Goal: Information Seeking & Learning: Learn about a topic

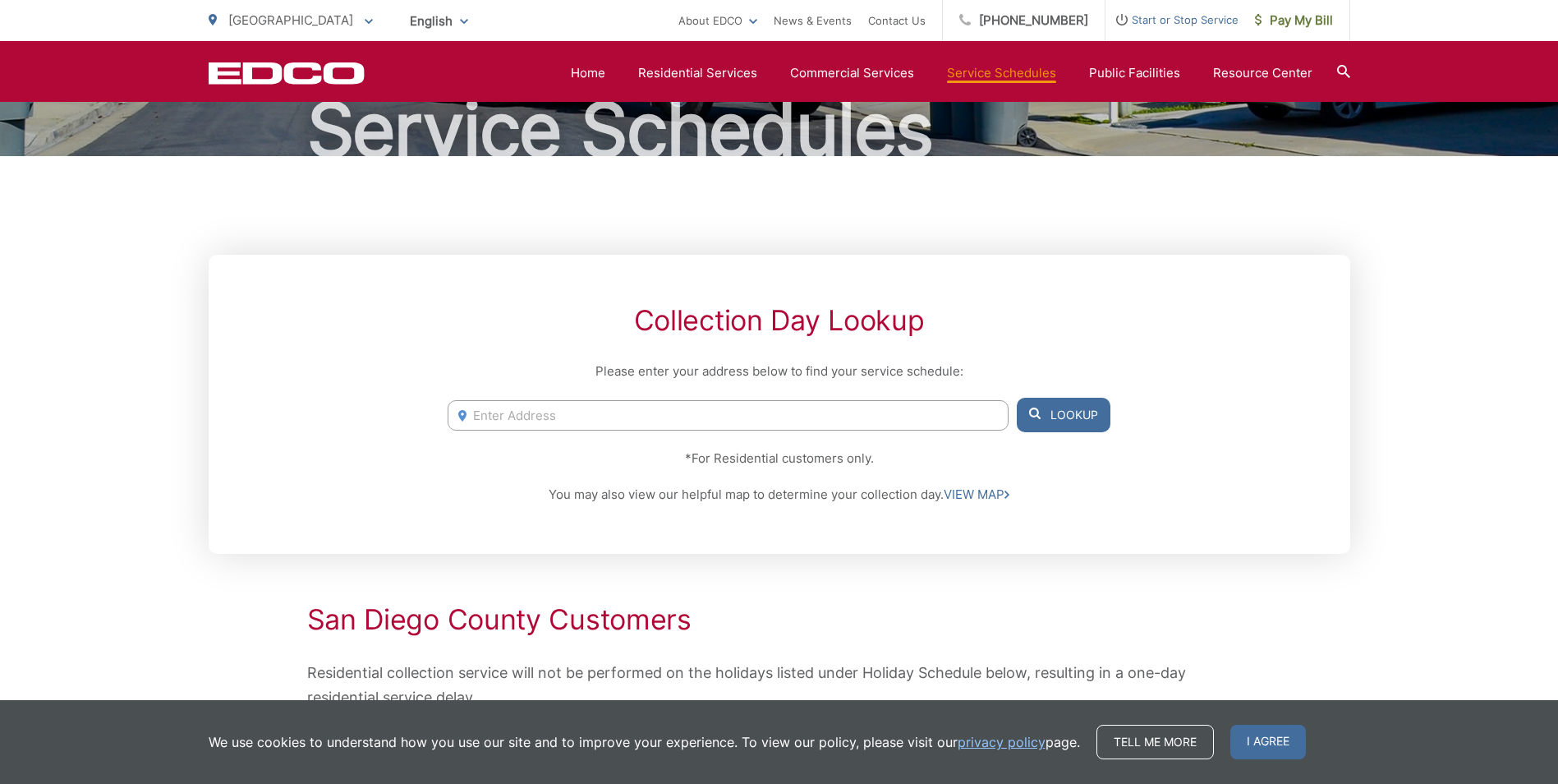
scroll to position [164, 0]
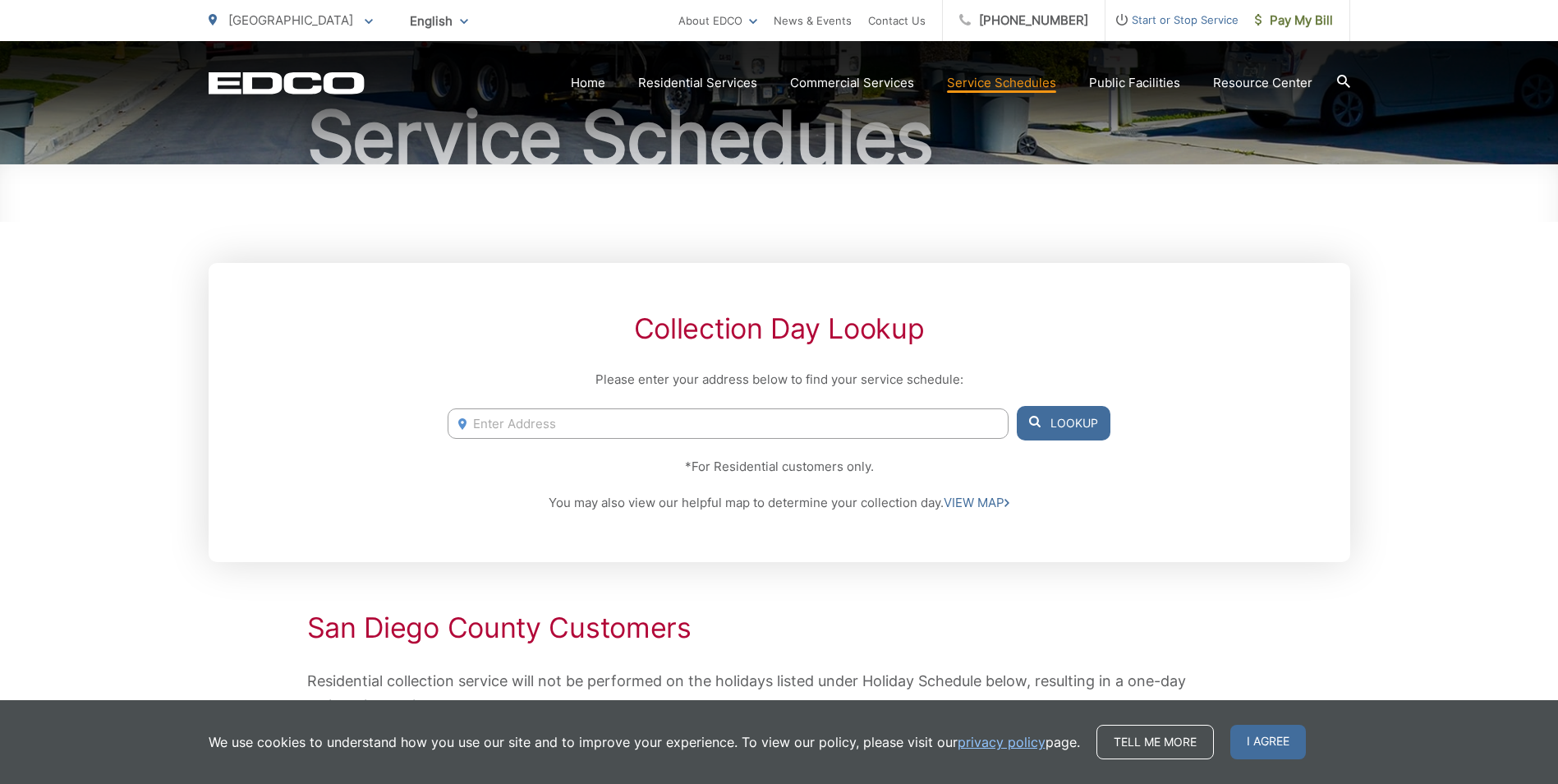
click at [536, 420] on input "Enter Address" at bounding box center [728, 423] width 560 height 31
type input "220 N huron spring valley, mn"
click at [1061, 423] on button "Lookup" at bounding box center [1064, 423] width 94 height 34
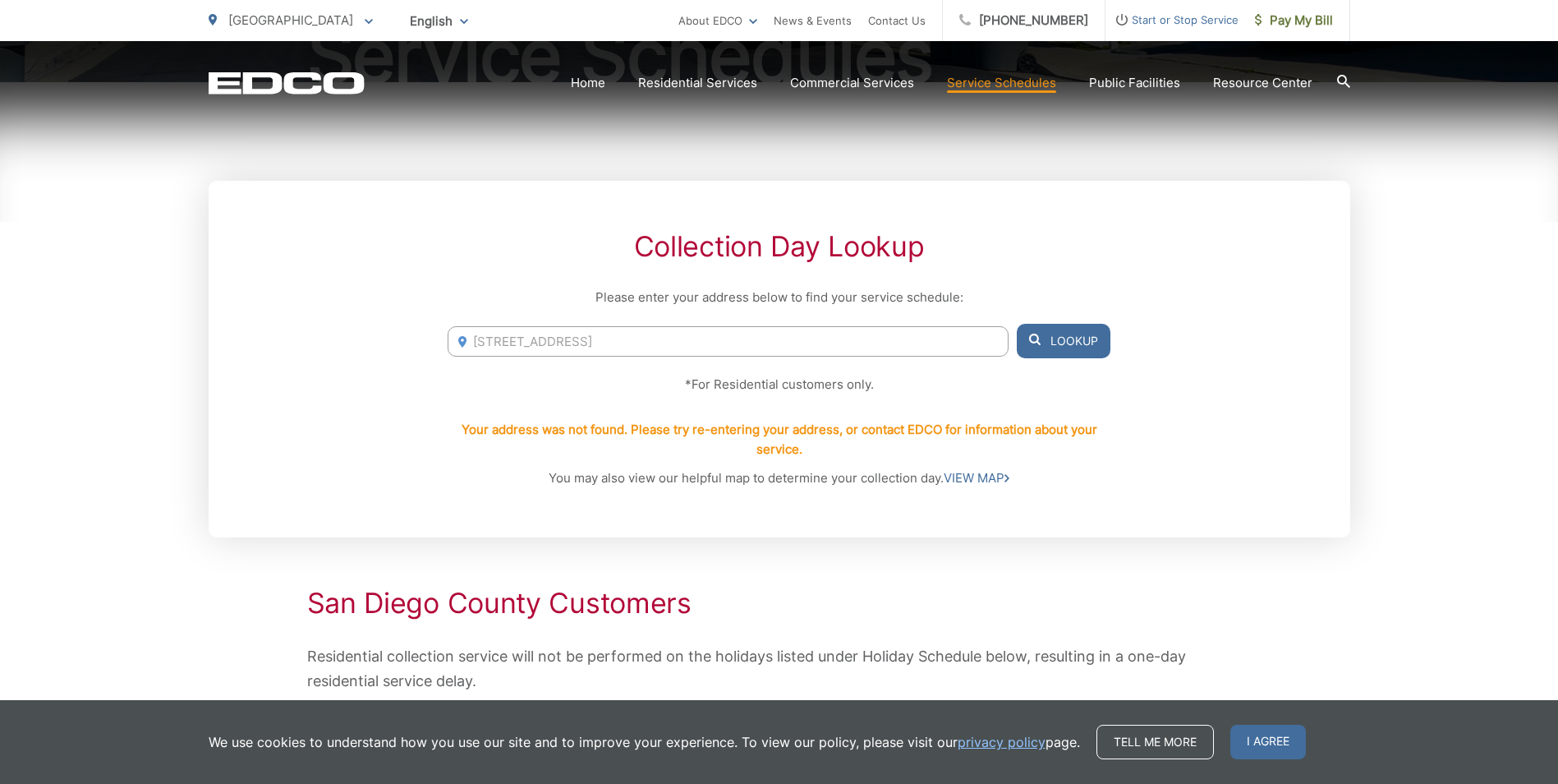
scroll to position [0, 0]
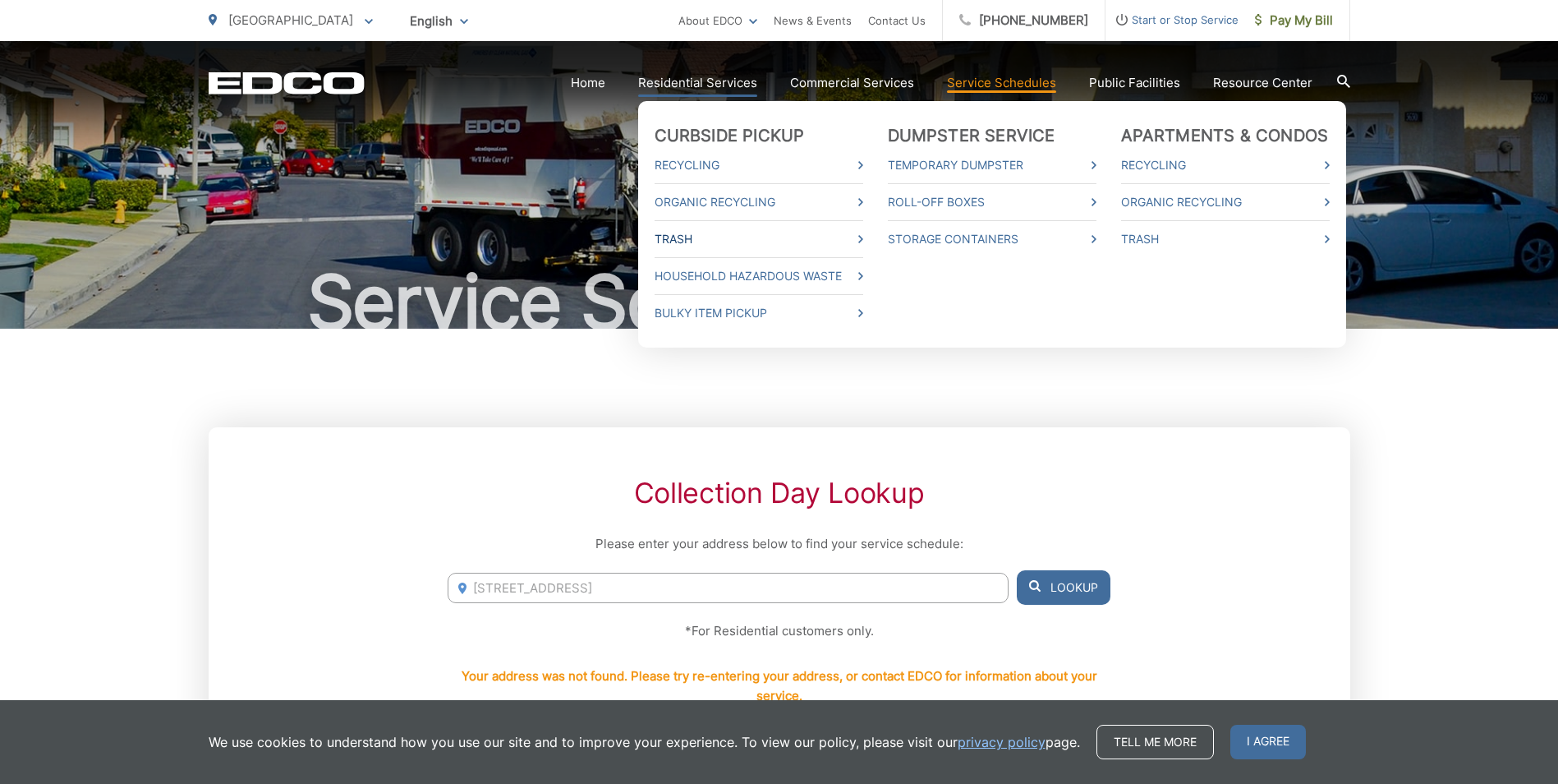
click at [685, 239] on link "Trash" at bounding box center [759, 239] width 209 height 20
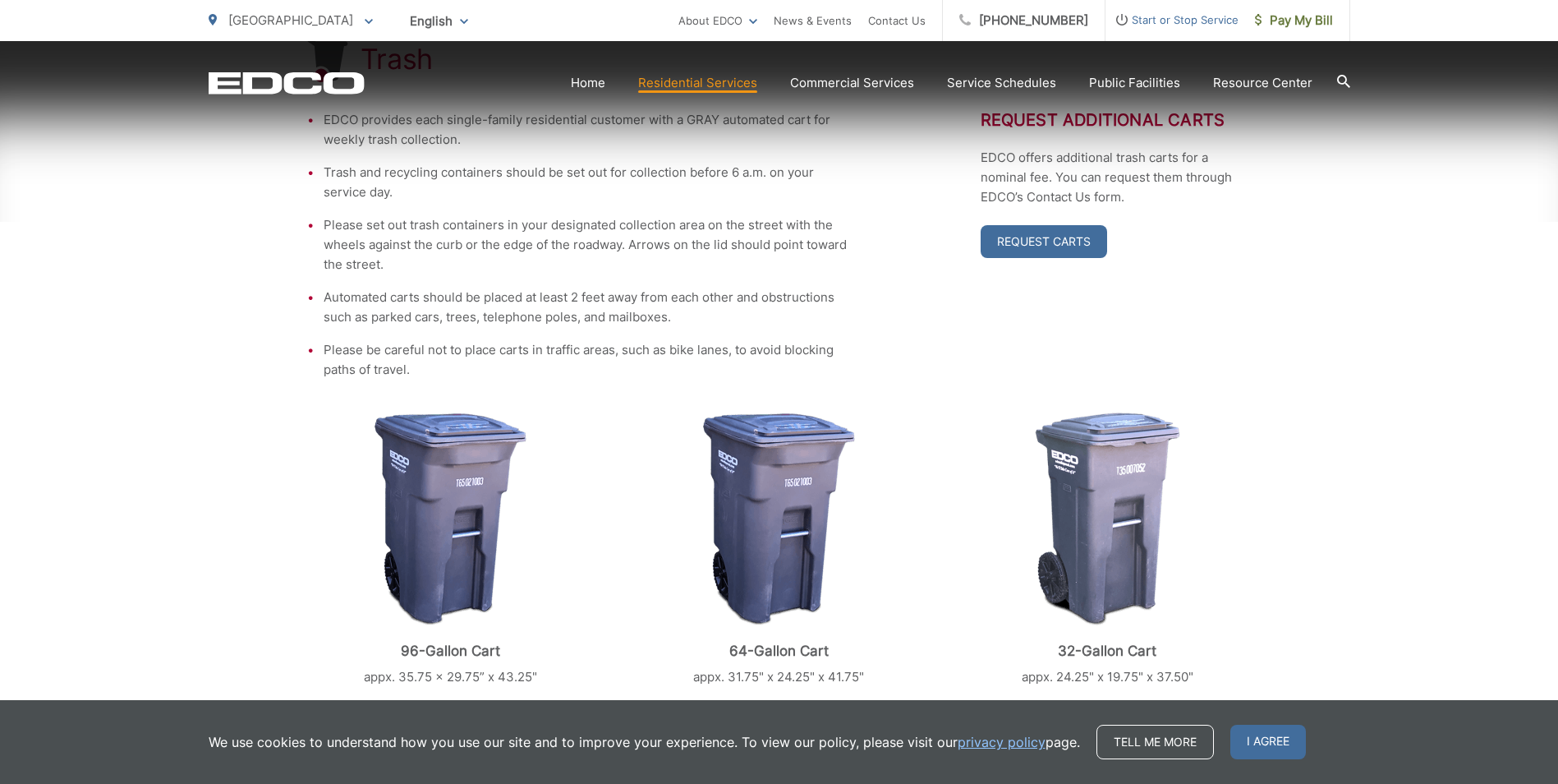
scroll to position [723, 0]
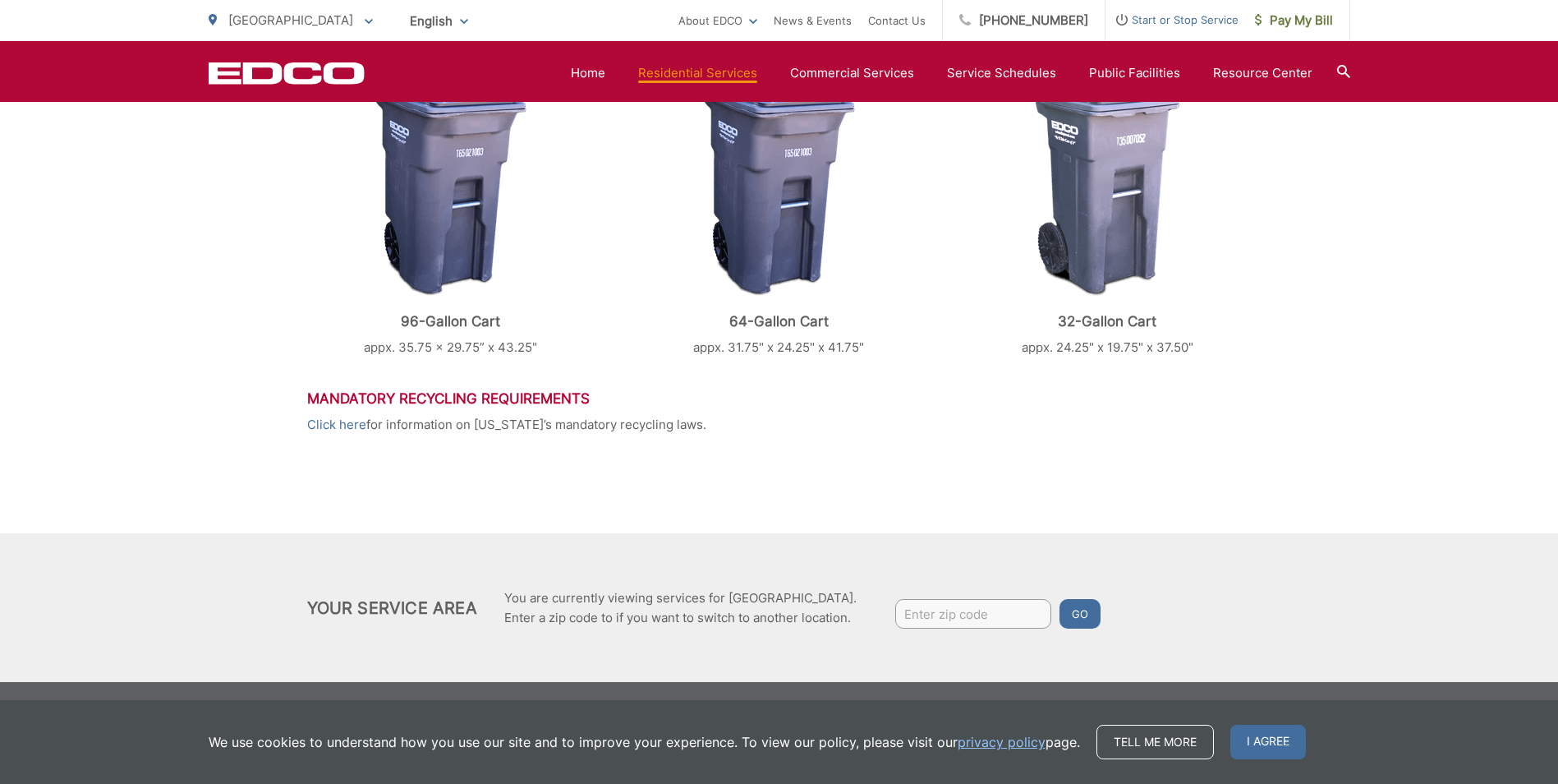
click at [976, 614] on input "Enter zip code" at bounding box center [973, 613] width 156 height 30
type input "55975"
click at [1065, 616] on button "Go" at bounding box center [1080, 613] width 41 height 30
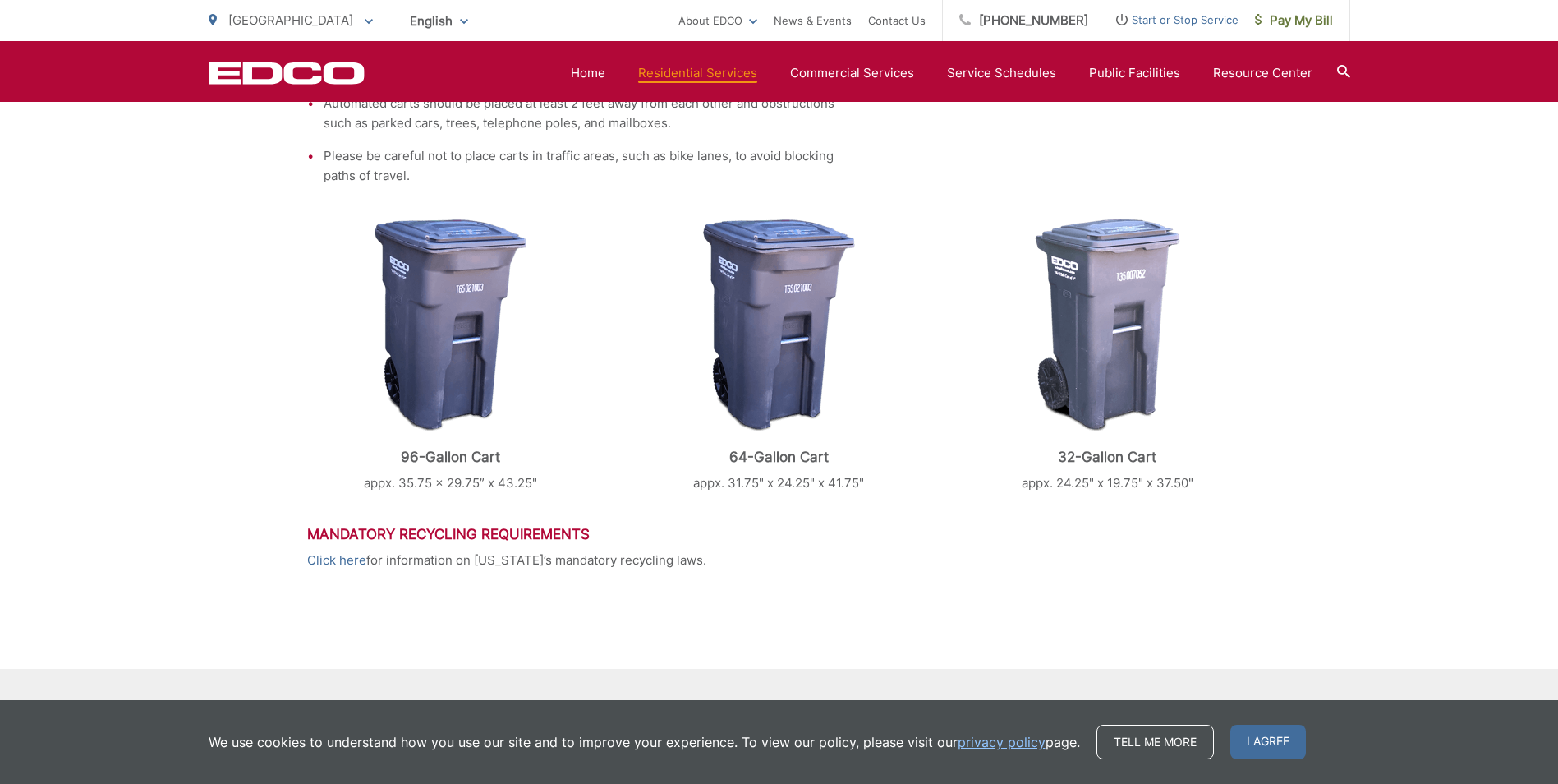
scroll to position [178, 0]
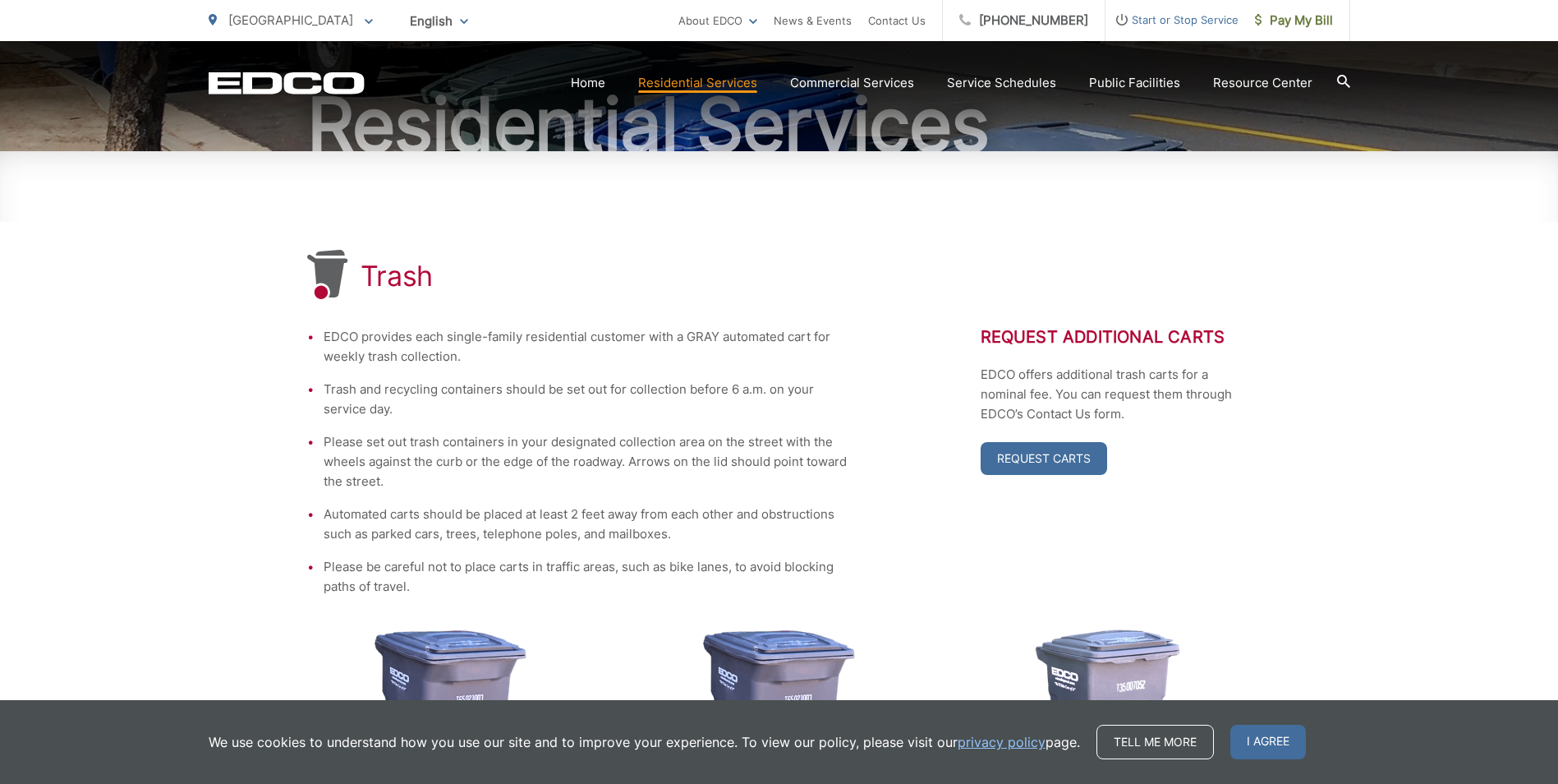
click at [167, 368] on div "Trash EDCO provides each single-family residential customer with a GRAY automat…" at bounding box center [779, 704] width 1558 height 1105
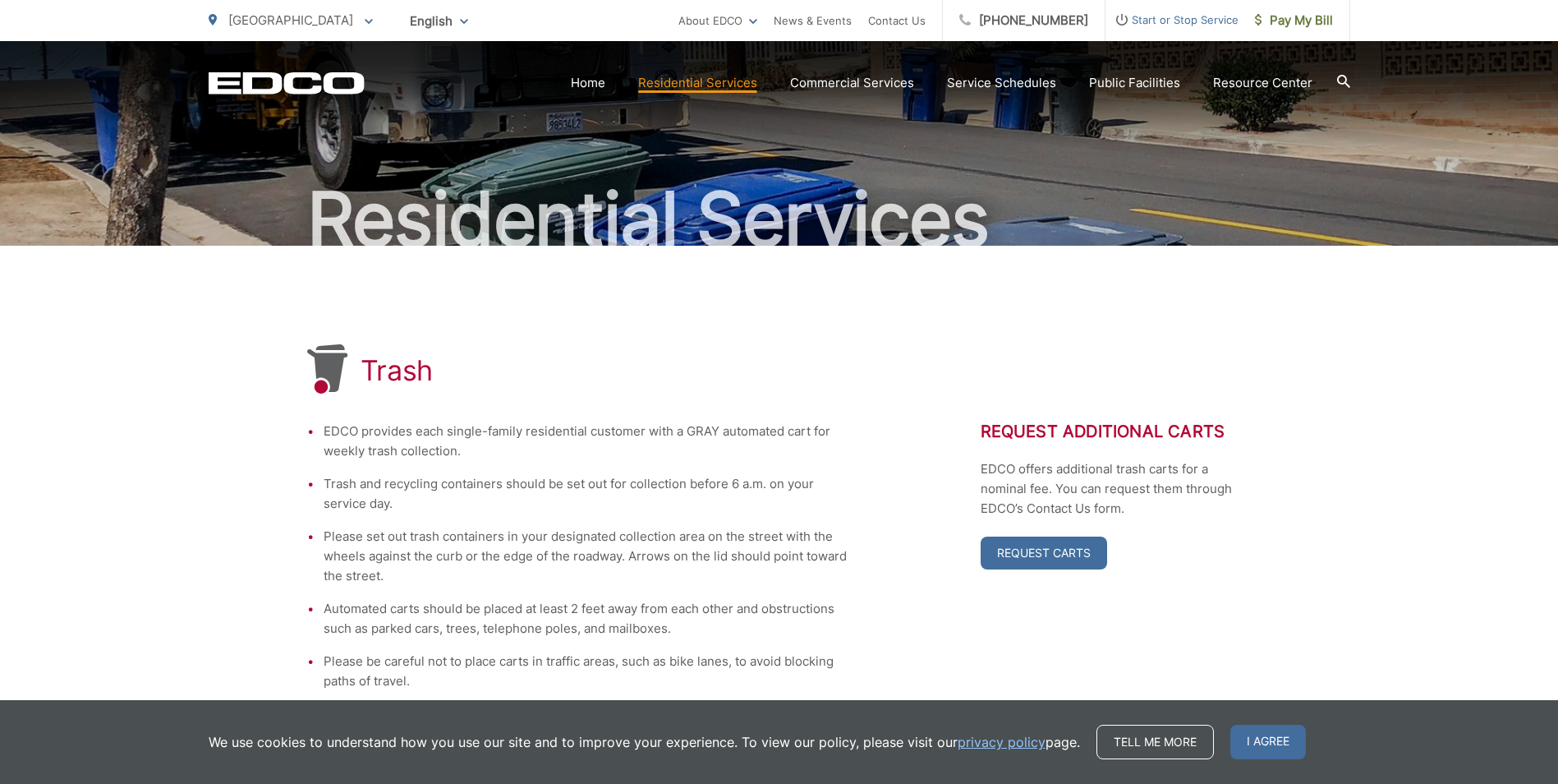
scroll to position [0, 0]
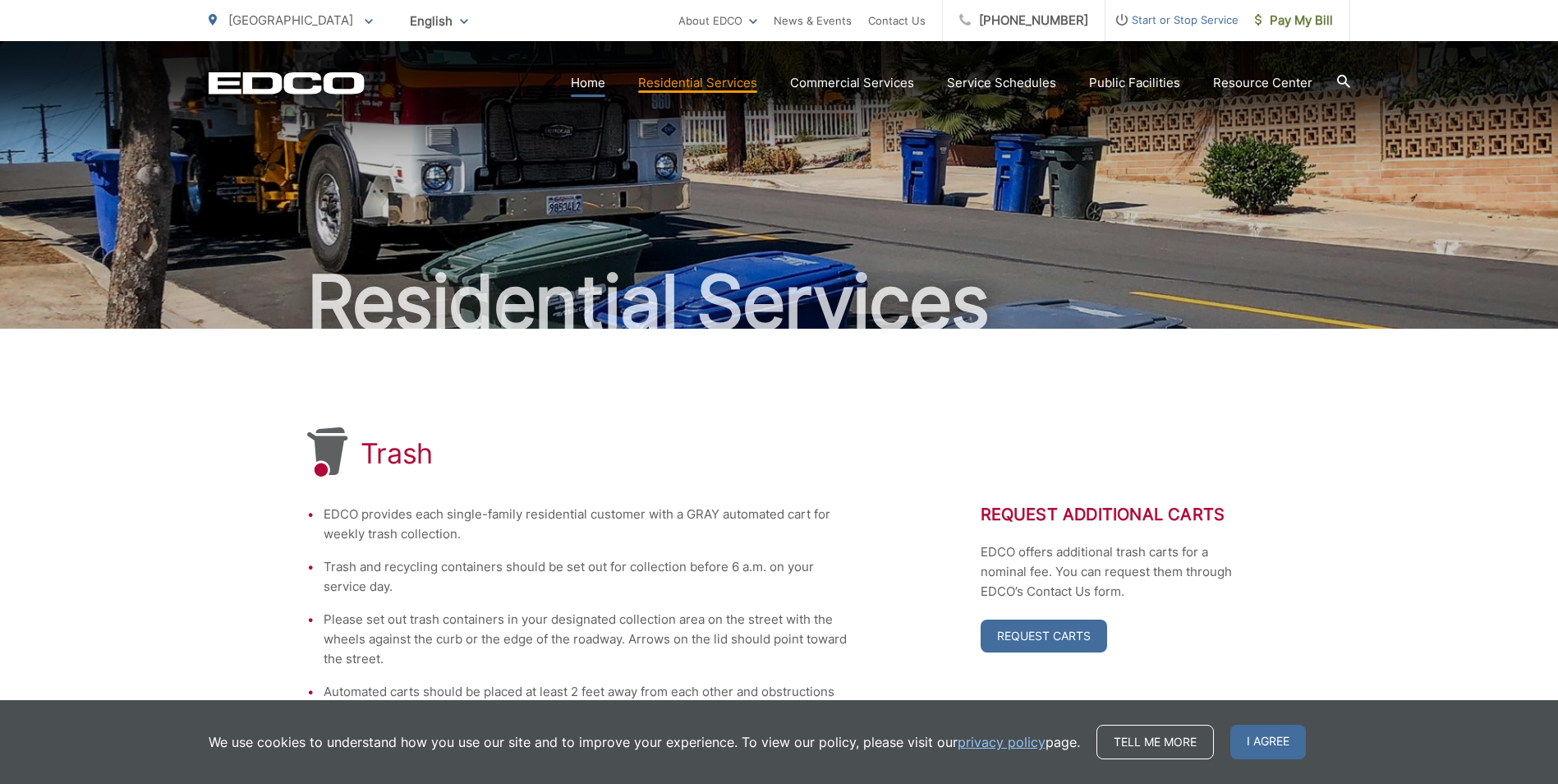
click at [593, 81] on link "Home" at bounding box center [588, 83] width 34 height 20
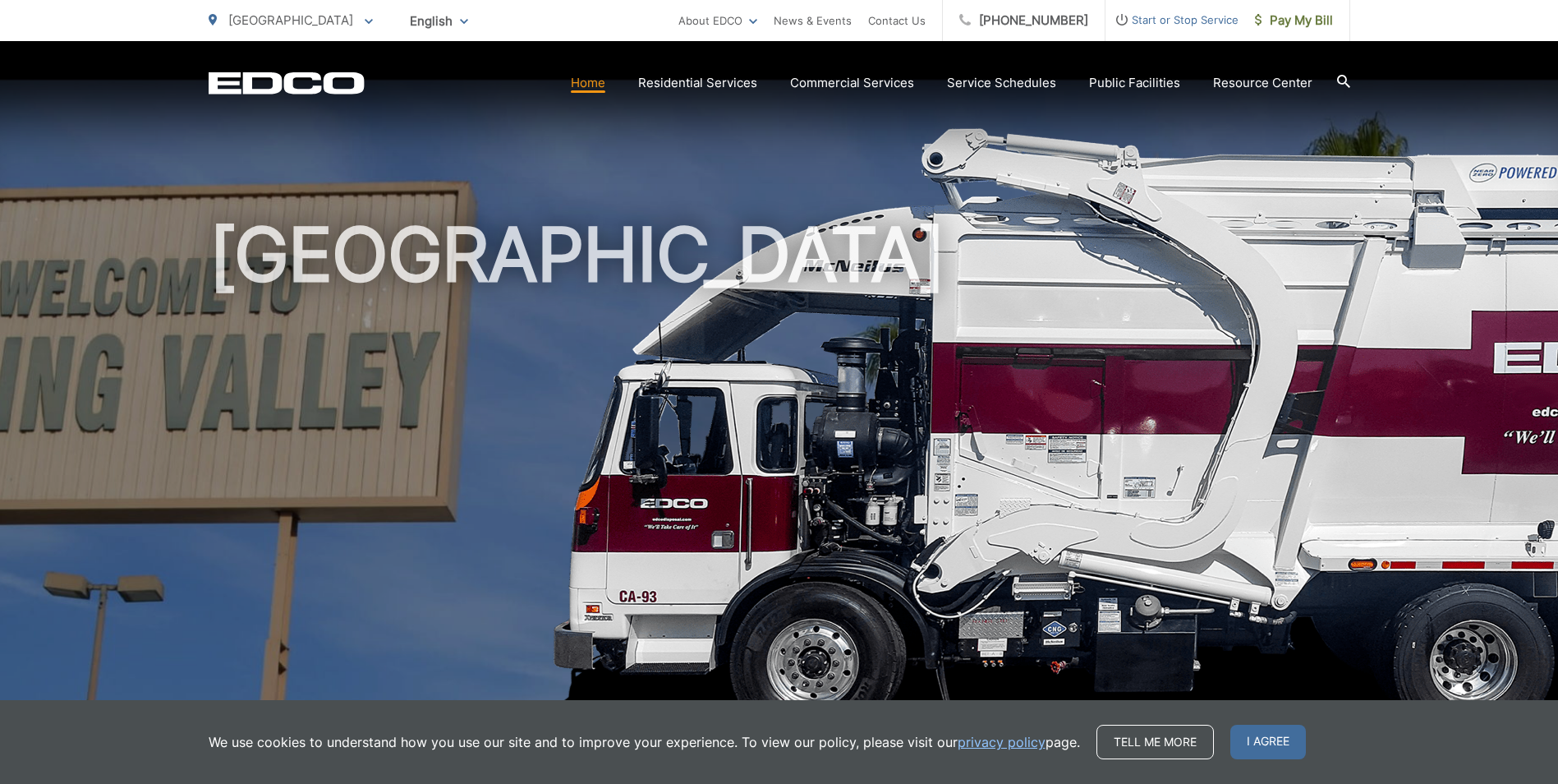
click at [269, 15] on span "[GEOGRAPHIC_DATA]" at bounding box center [291, 20] width 125 height 15
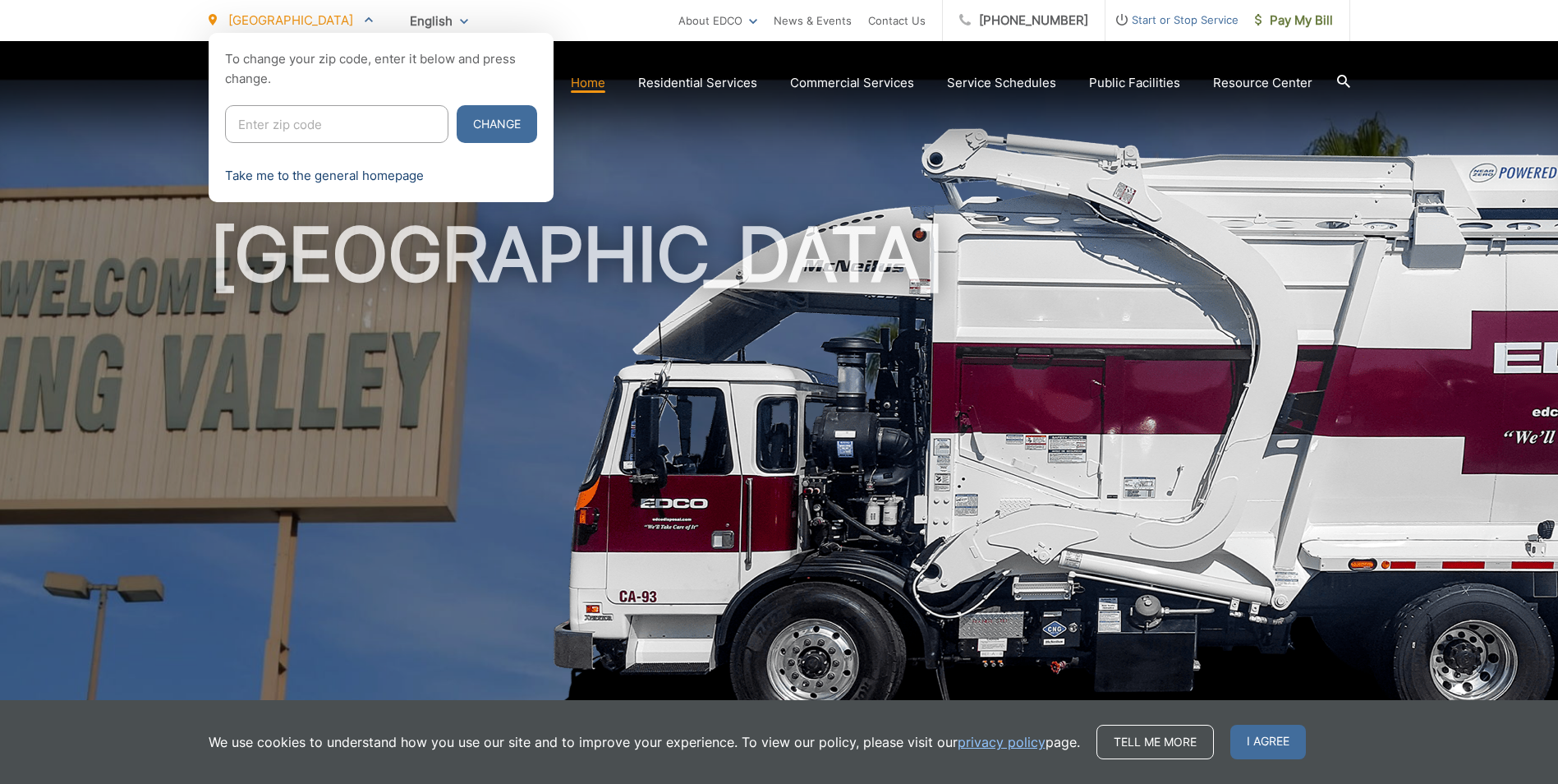
click at [355, 177] on link "Take me to the general homepage" at bounding box center [324, 175] width 198 height 20
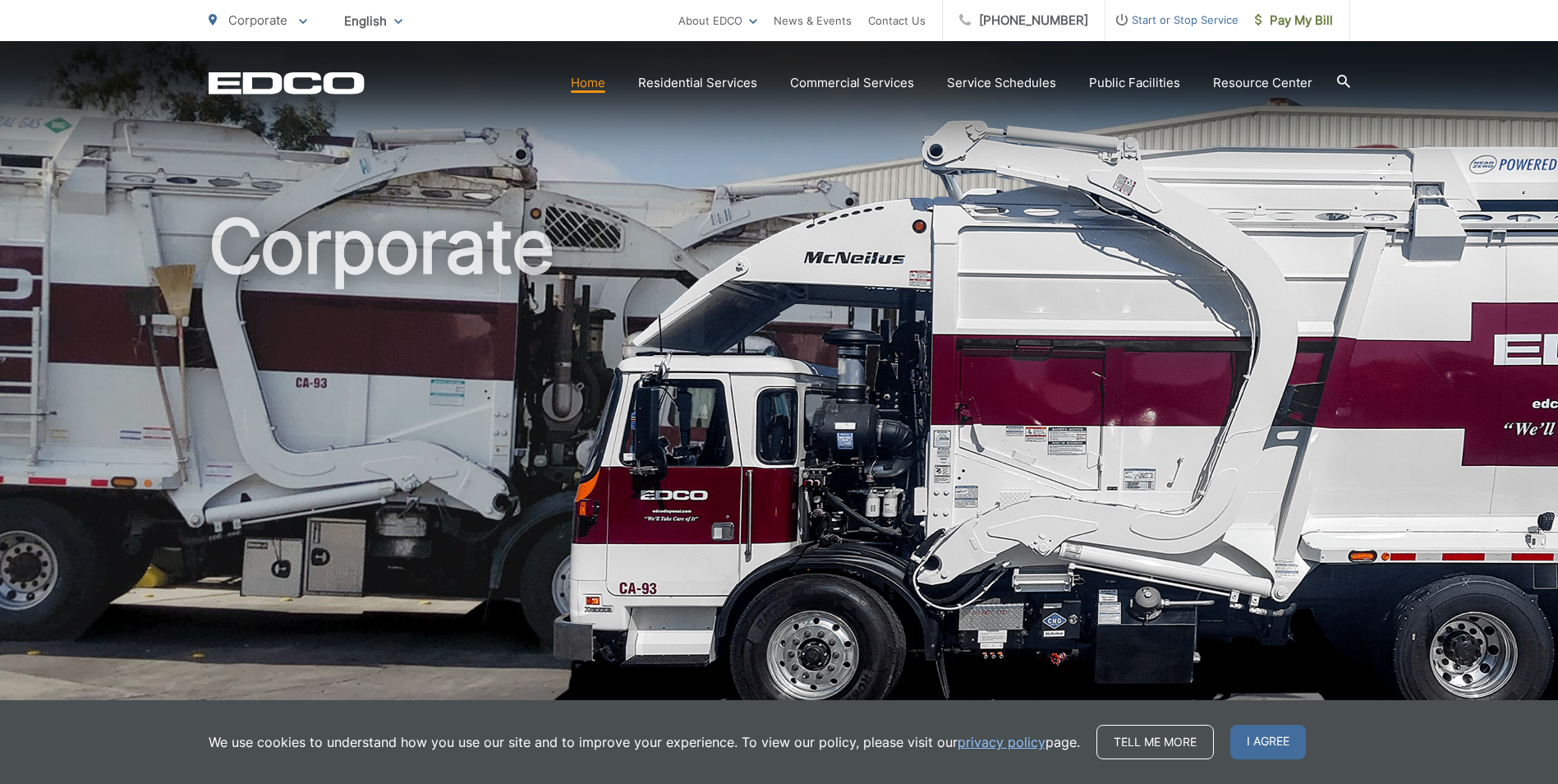
scroll to position [492, 0]
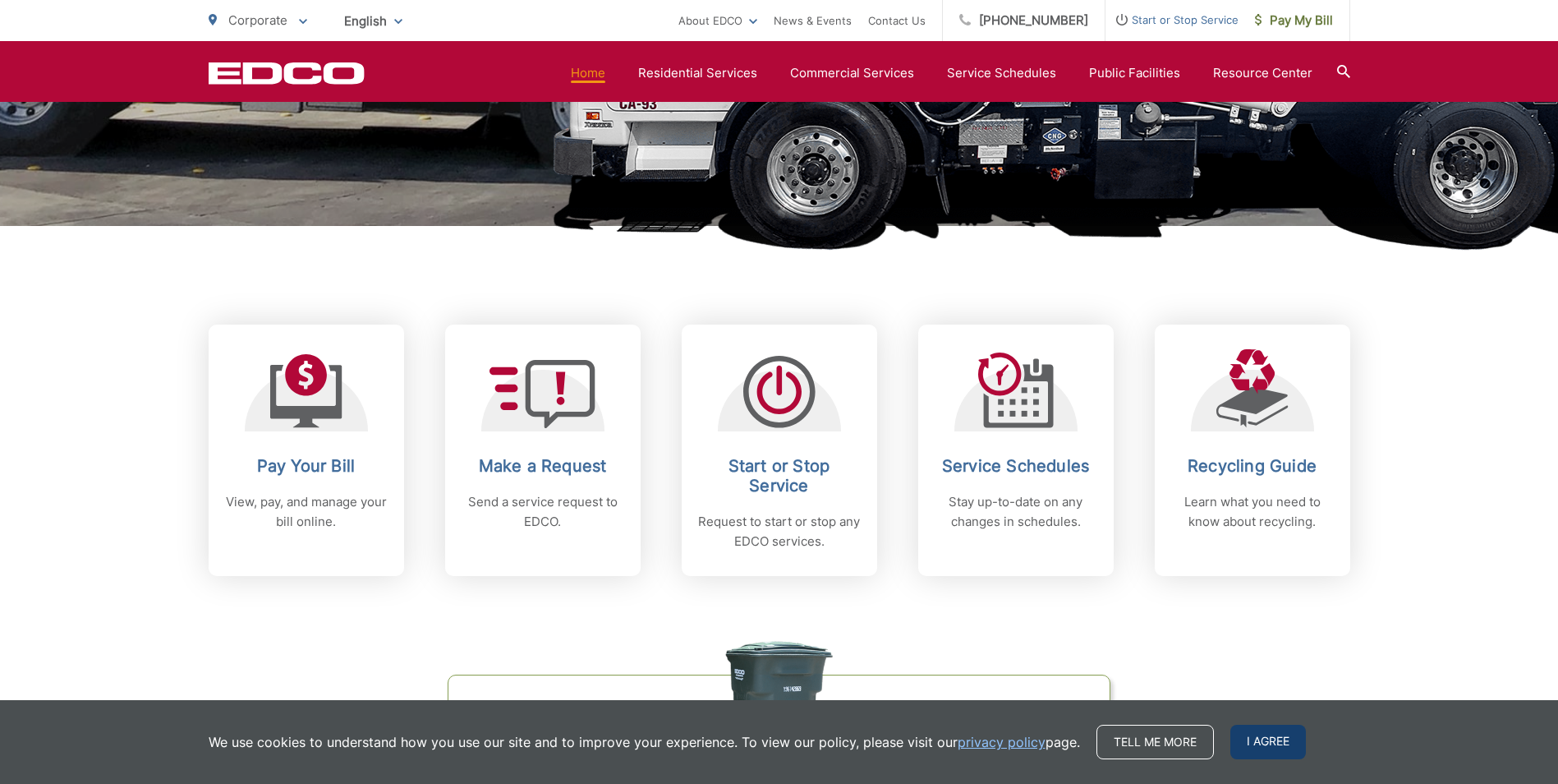
click at [1272, 745] on span "I agree" at bounding box center [1268, 741] width 75 height 34
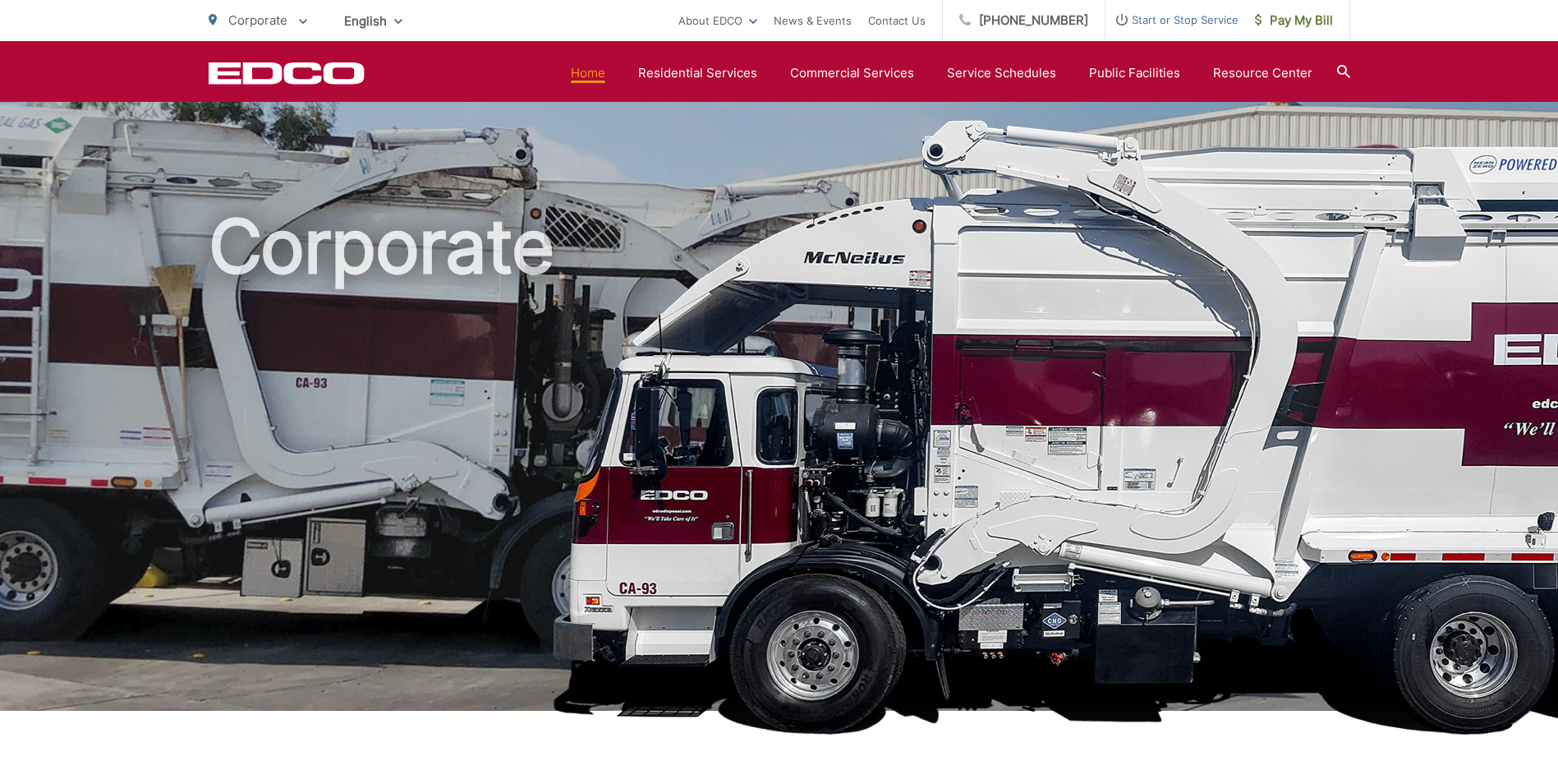
scroll to position [0, 0]
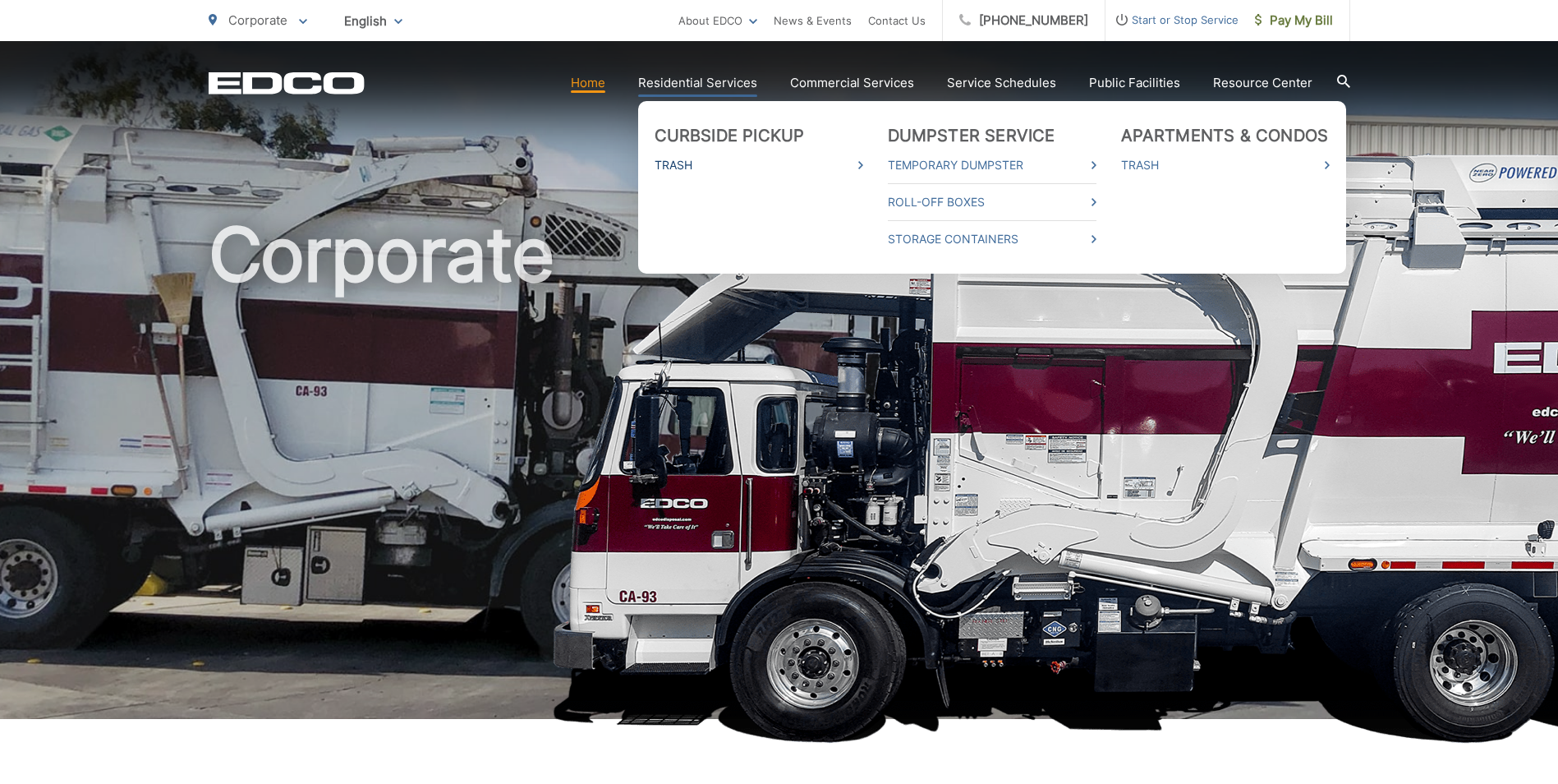
click at [680, 165] on link "Trash" at bounding box center [759, 165] width 209 height 20
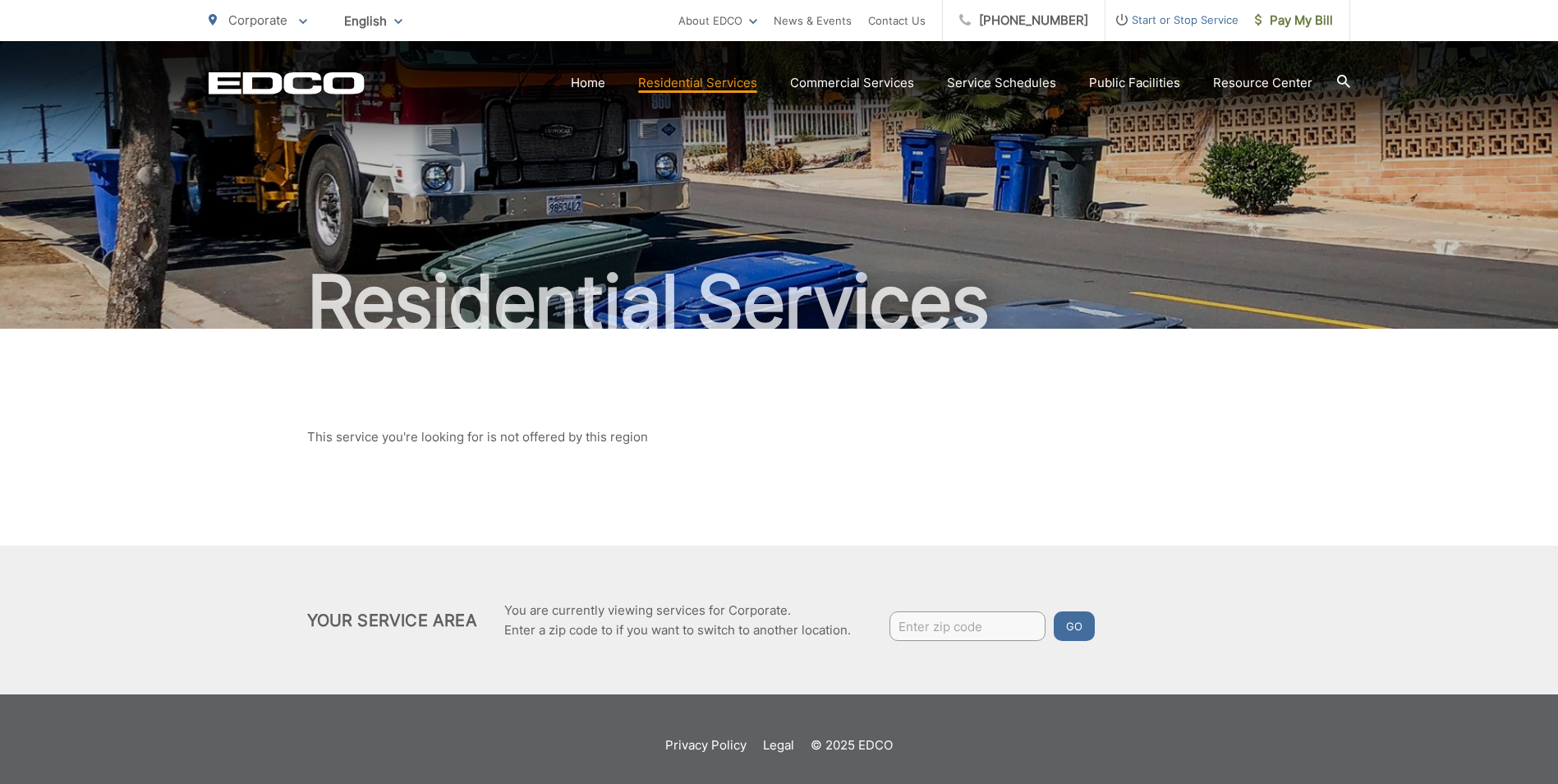
click at [952, 625] on input "Enter zip code" at bounding box center [967, 626] width 156 height 30
type input "55975"
click at [1089, 621] on button "Go" at bounding box center [1075, 626] width 41 height 30
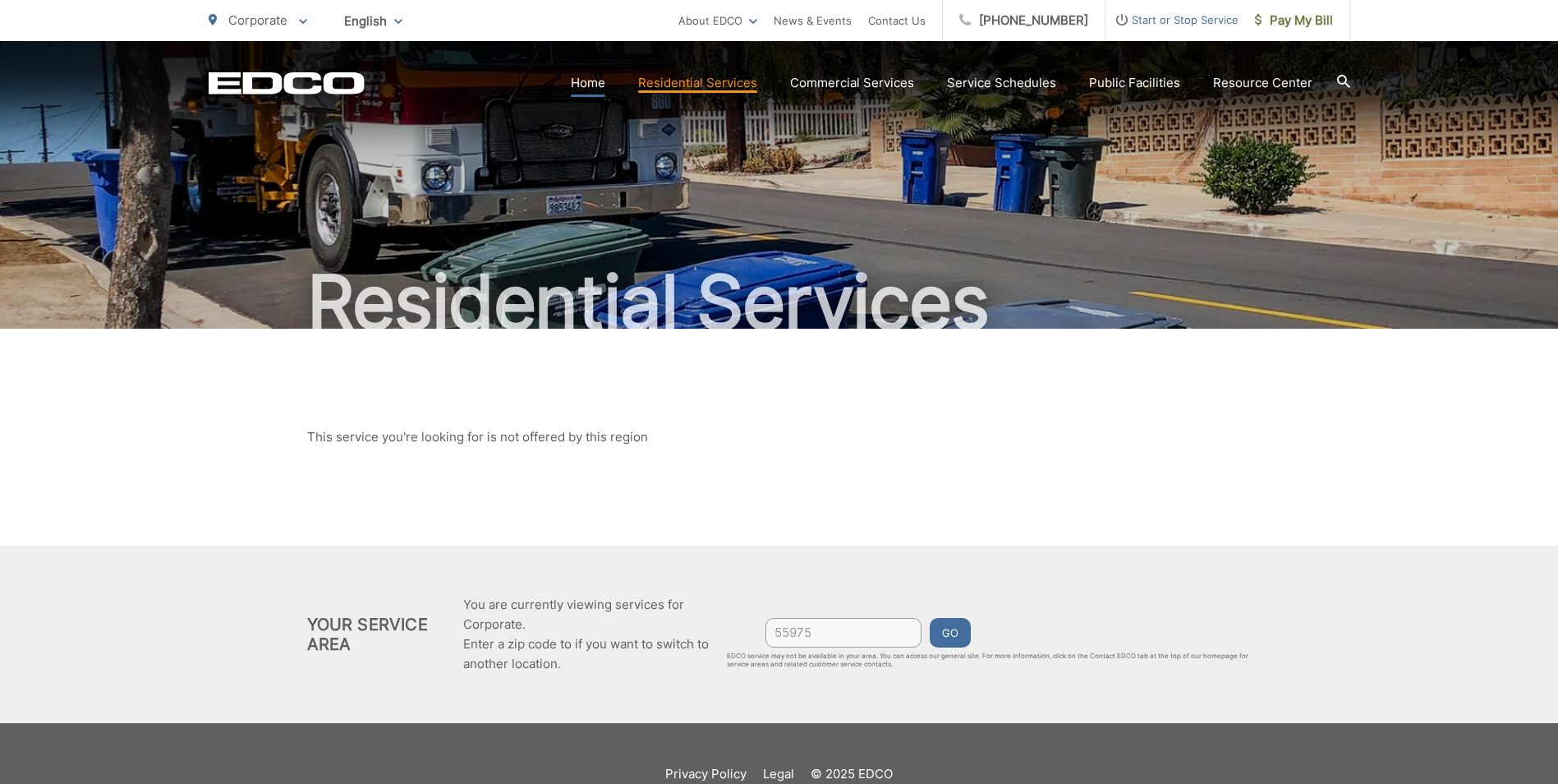
click at [597, 81] on link "Home" at bounding box center [588, 83] width 34 height 20
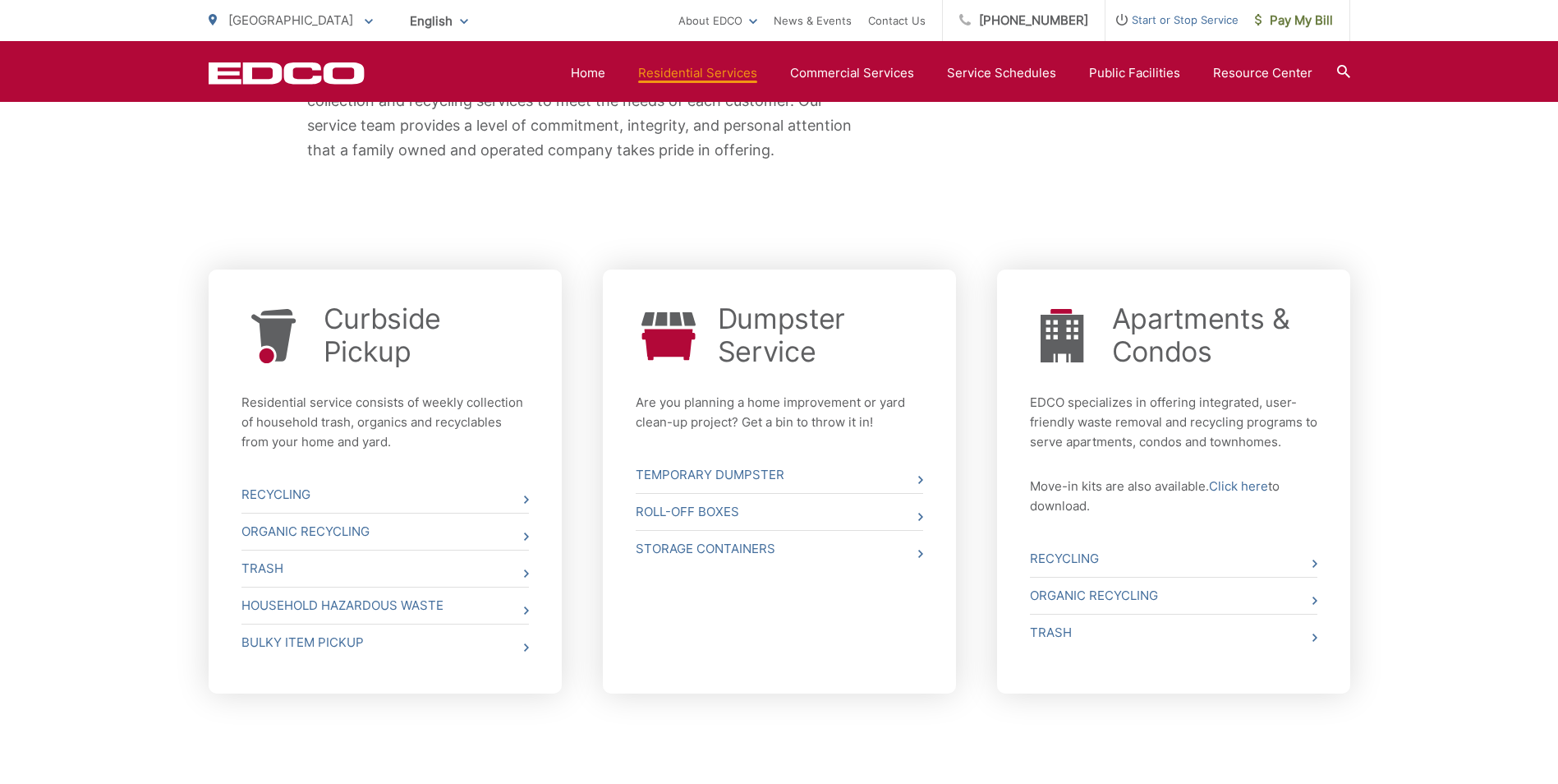
scroll to position [492, 0]
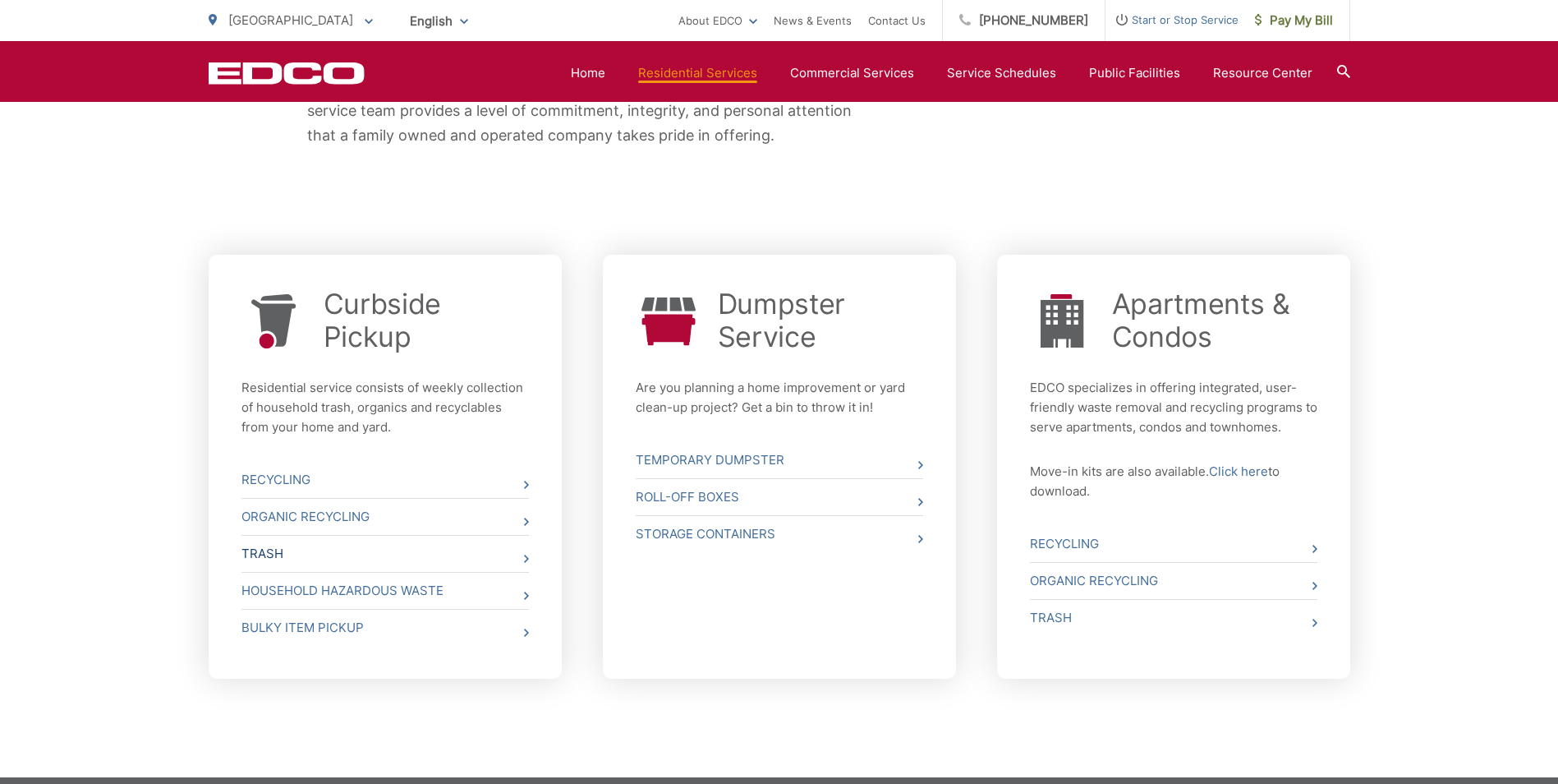
click at [264, 548] on link "Trash" at bounding box center [385, 553] width 287 height 36
